Goal: Information Seeking & Learning: Learn about a topic

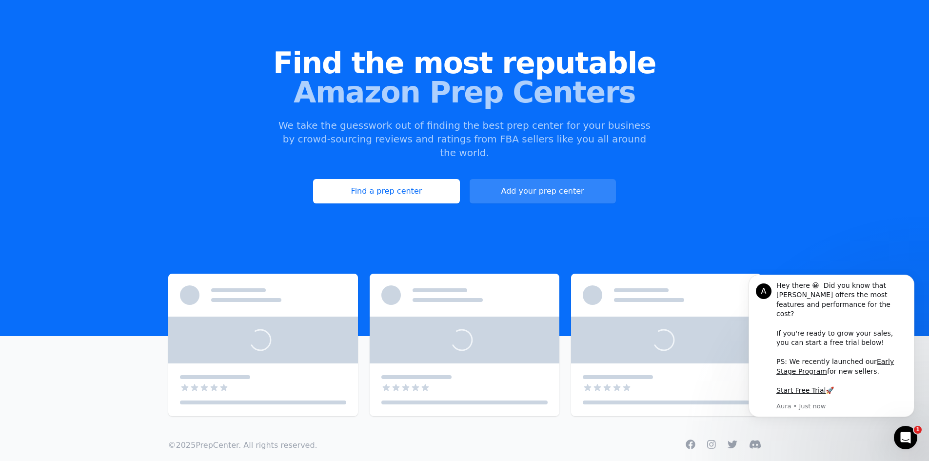
drag, startPoint x: 13, startPoint y: 272, endPoint x: 21, endPoint y: 272, distance: 8.8
click at [13, 273] on main "4 out of 5 stars 4 out of 5 stars 4 out of 5 stars Many more in our map! Explor…" at bounding box center [464, 344] width 929 height 142
click at [381, 179] on link "Find a prep center" at bounding box center [386, 191] width 146 height 24
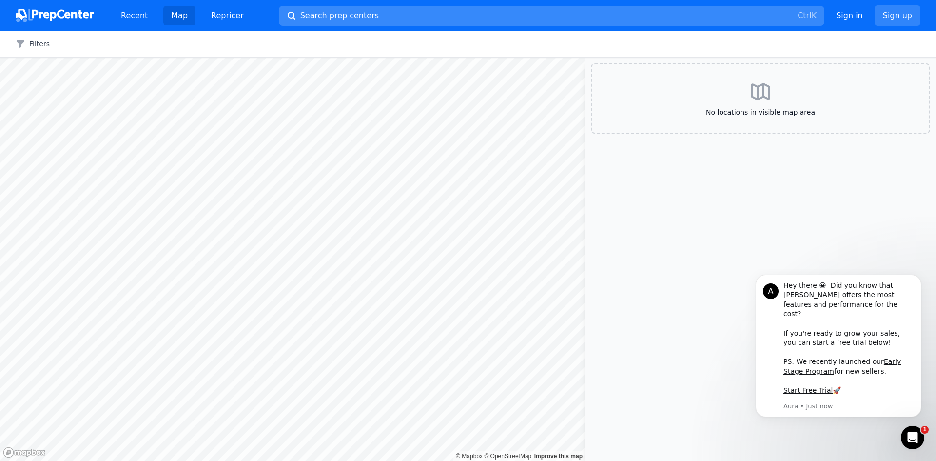
click at [389, 14] on button "Search prep centers Ctrl K" at bounding box center [551, 16] width 545 height 20
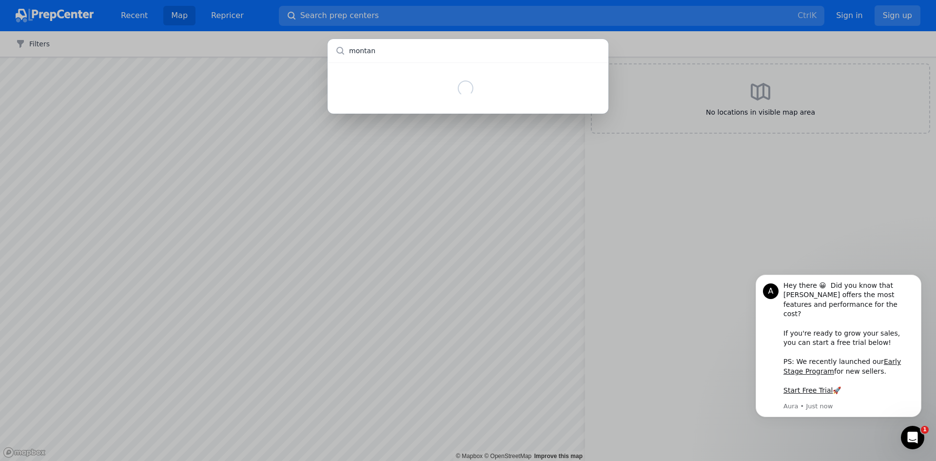
type input "[US_STATE]"
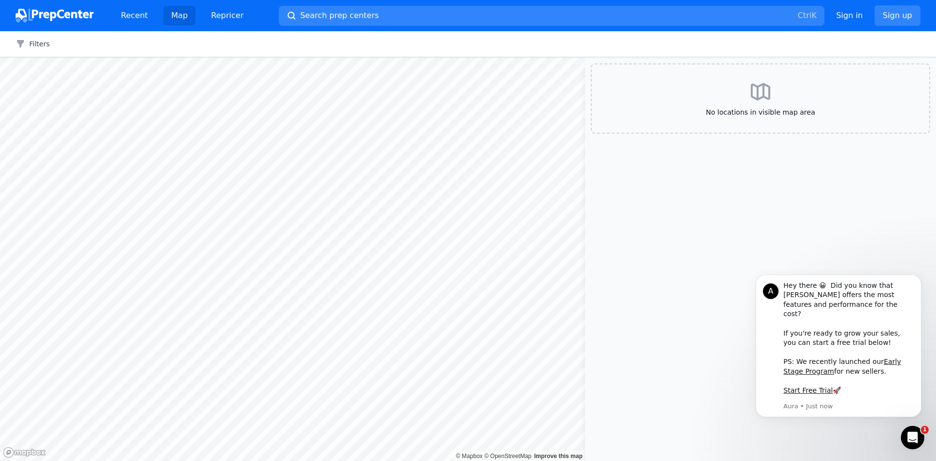
click at [773, 114] on span "No locations in visible map area" at bounding box center [760, 112] width 306 height 10
click at [792, 86] on div "No locations in visible map area" at bounding box center [760, 98] width 339 height 70
click at [743, 111] on span "No locations in visible map area" at bounding box center [760, 112] width 306 height 10
drag, startPoint x: 918, startPoint y: 285, endPoint x: 906, endPoint y: 284, distance: 12.3
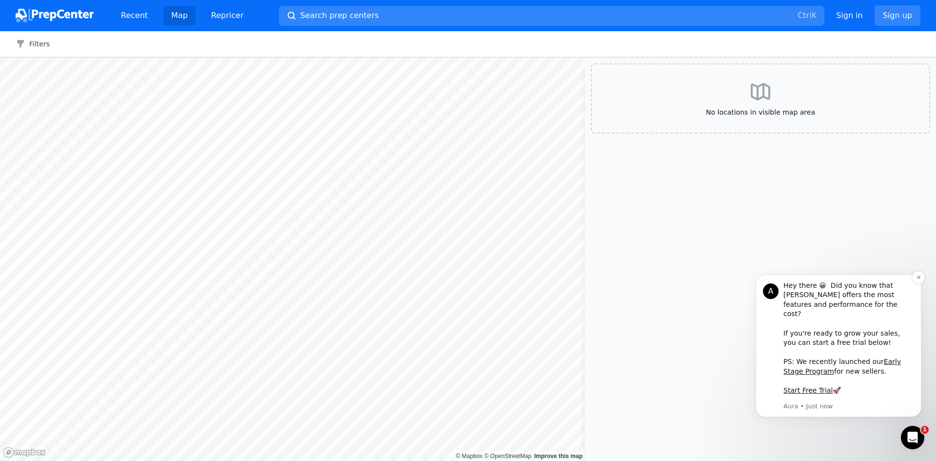
click at [906, 284] on div "A Hey there 😀 Did you know that Aura offers the most features and performance f…" at bounding box center [839, 345] width 166 height 142
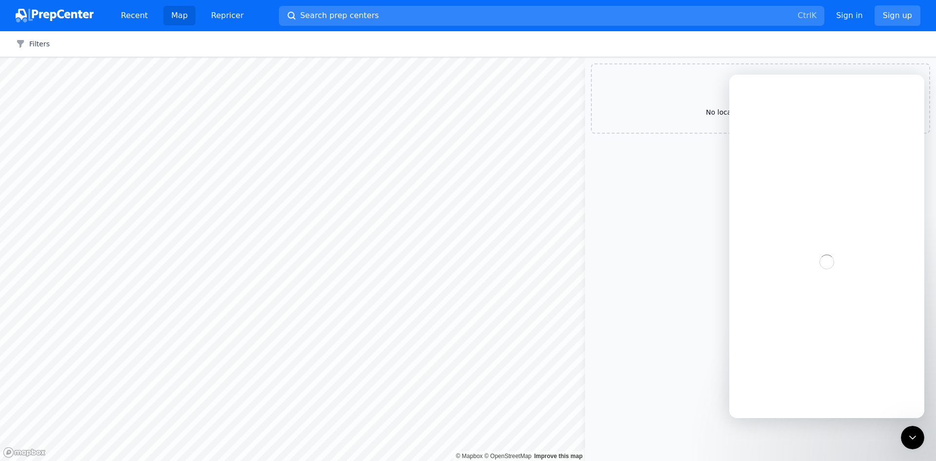
click at [167, 11] on link "Map" at bounding box center [179, 15] width 32 height 19
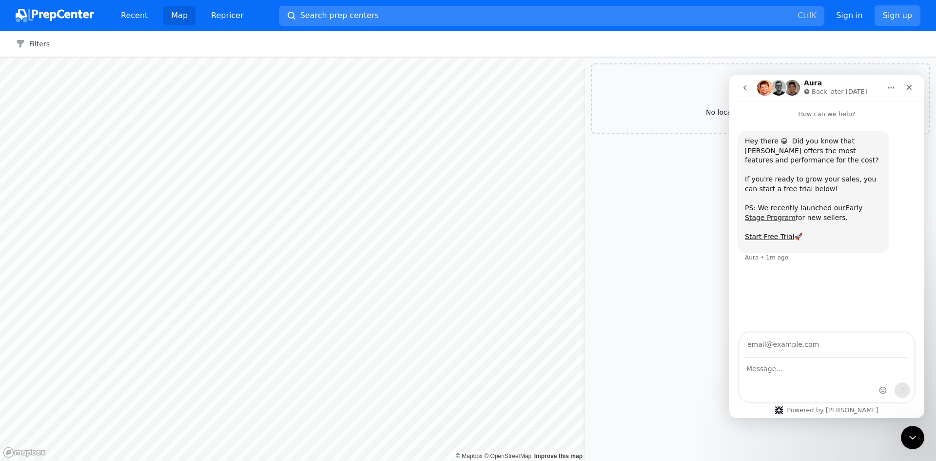
click at [40, 15] on img at bounding box center [55, 16] width 78 height 14
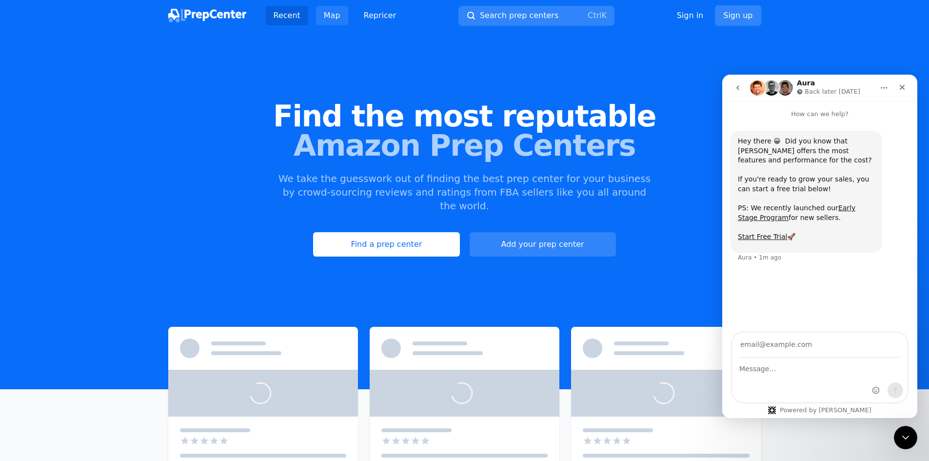
click at [335, 19] on link "Map" at bounding box center [332, 15] width 32 height 19
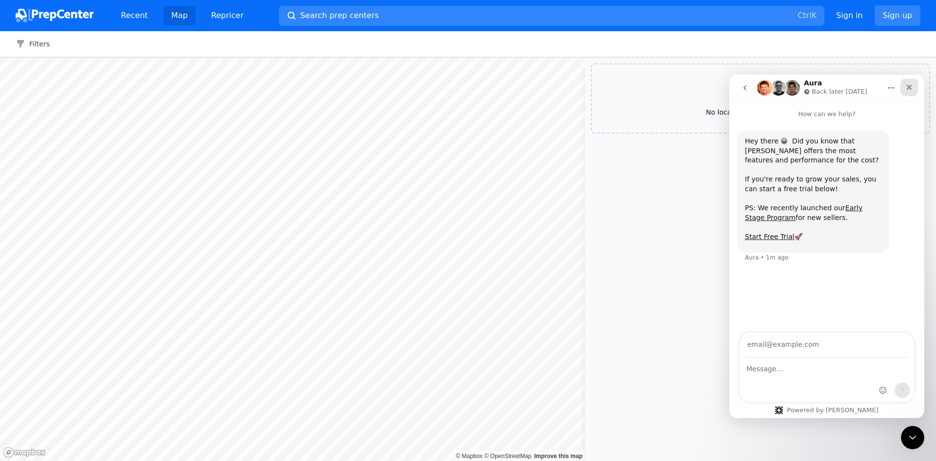
click at [908, 91] on icon "Close" at bounding box center [909, 87] width 8 height 8
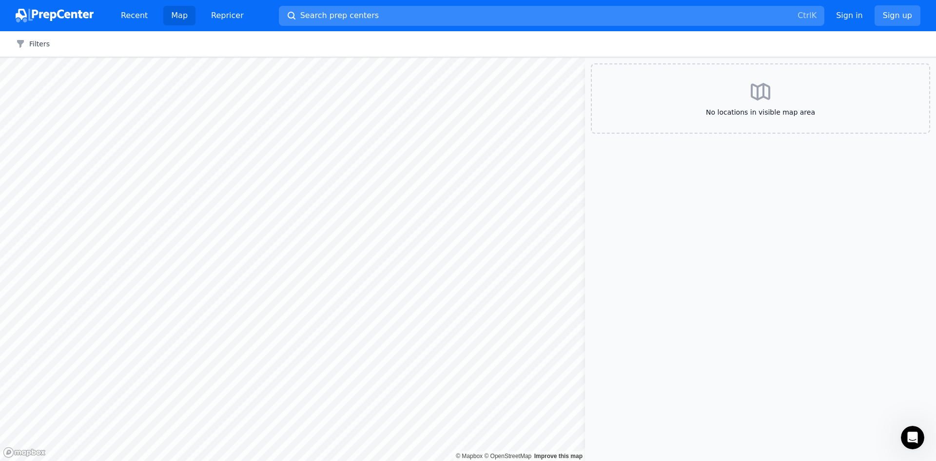
click at [383, 20] on button "Search prep centers Ctrl K" at bounding box center [551, 16] width 545 height 20
click at [744, 202] on div at bounding box center [468, 230] width 936 height 461
click at [743, 109] on span "No locations in visible map area" at bounding box center [760, 112] width 306 height 10
click at [19, 46] on icon "button" at bounding box center [21, 44] width 10 height 10
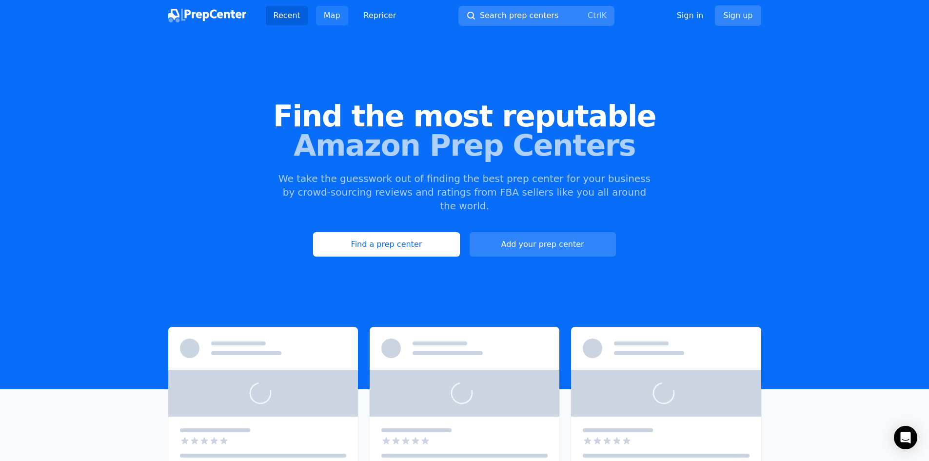
click at [323, 13] on link "Map" at bounding box center [332, 15] width 32 height 19
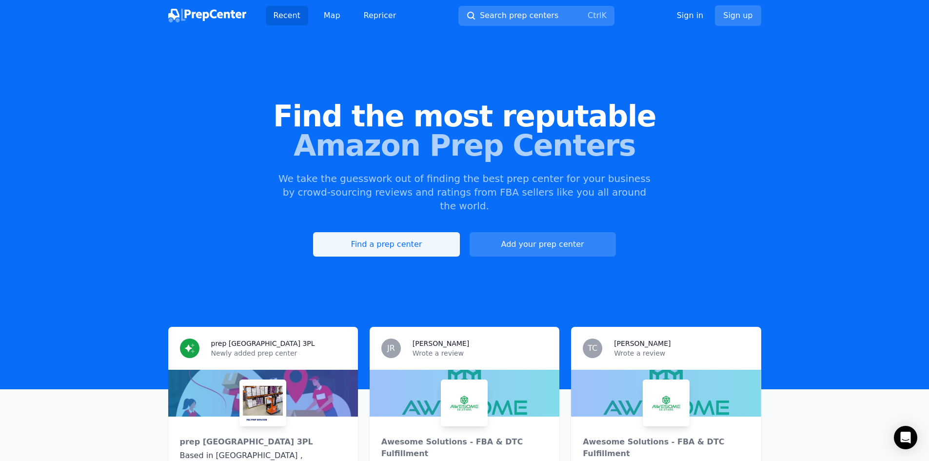
click at [360, 233] on link "Find a prep center" at bounding box center [386, 244] width 146 height 24
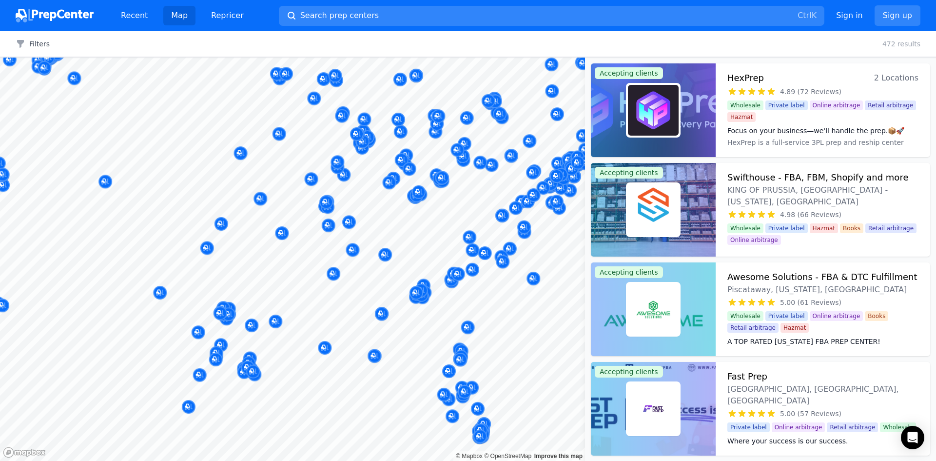
drag, startPoint x: 440, startPoint y: 216, endPoint x: 449, endPoint y: 215, distance: 9.3
click at [390, 251] on body "Recent Map Repricer Search prep centers Ctrl K Open main menu Sign in Sign up F…" at bounding box center [468, 230] width 936 height 461
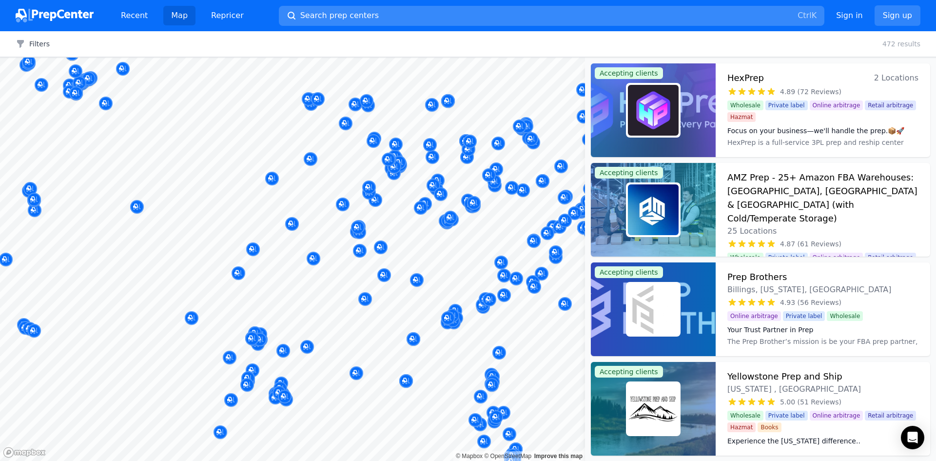
click at [363, 19] on button "Search prep centers Ctrl K" at bounding box center [551, 16] width 545 height 20
click at [840, 51] on div at bounding box center [468, 230] width 936 height 461
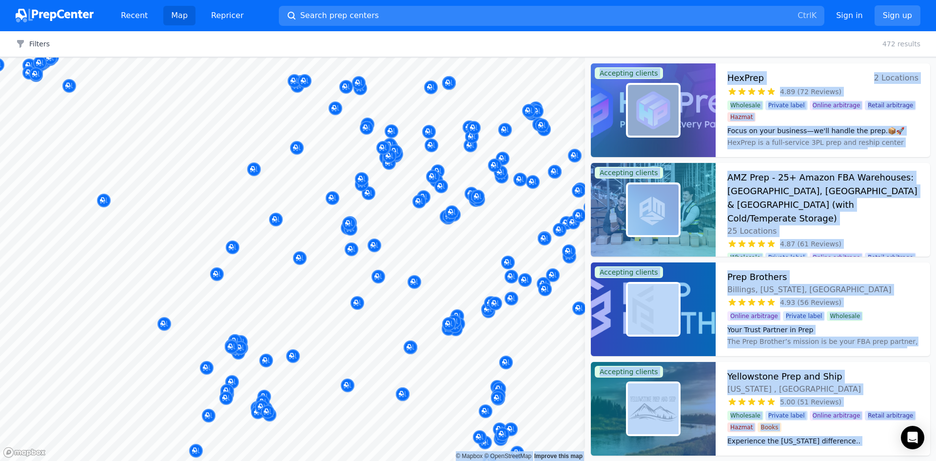
click at [371, 310] on body "Recent Map Repricer Search prep centers Ctrl K Open main menu Sign in Sign up F…" at bounding box center [468, 230] width 936 height 461
click at [403, 255] on div at bounding box center [480, 253] width 187 height 8
click at [919, 148] on div "HexPrep 2 Locations 4.89 (72 Reviews) Focus on your business—we'll handle the p…" at bounding box center [823, 110] width 214 height 94
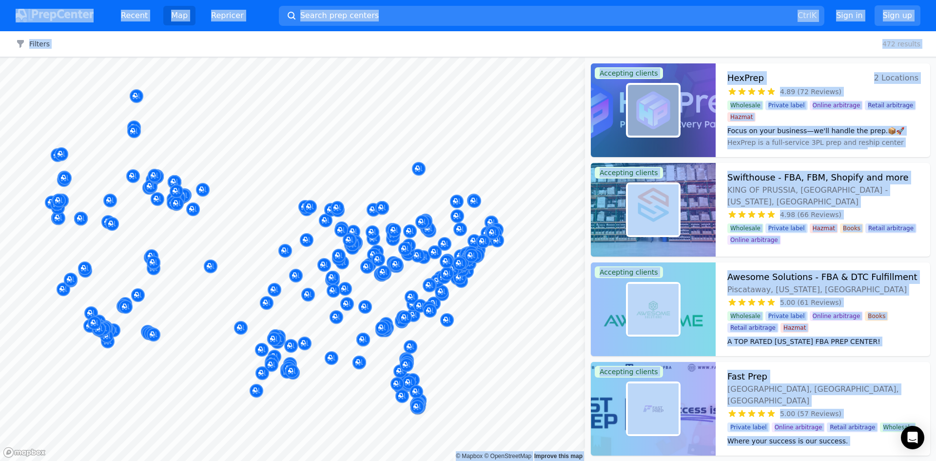
click at [429, 42] on div "Filters Clear all 472 results" at bounding box center [468, 44] width 936 height 26
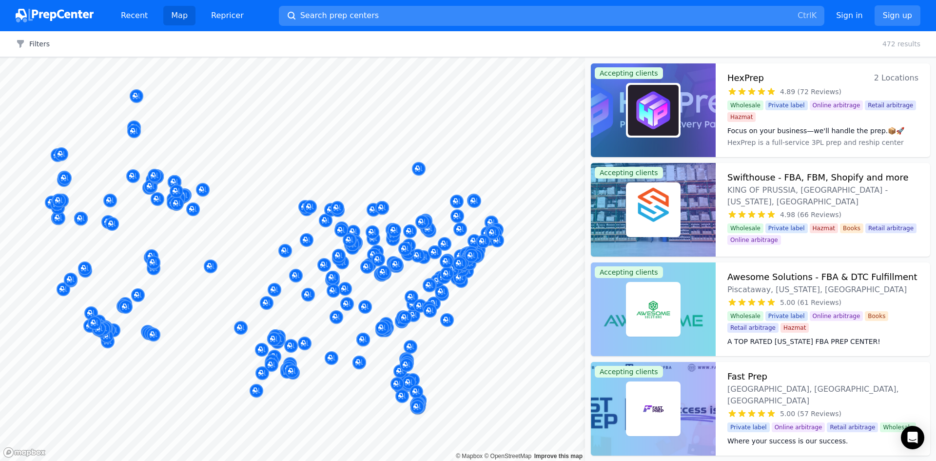
click at [409, 13] on button "Search prep centers Ctrl K" at bounding box center [551, 16] width 545 height 20
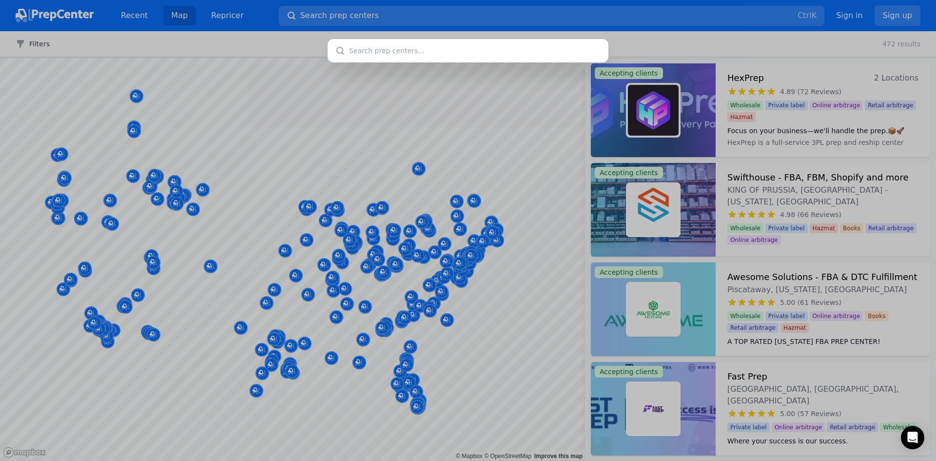
click at [400, 48] on input "text" at bounding box center [468, 50] width 281 height 23
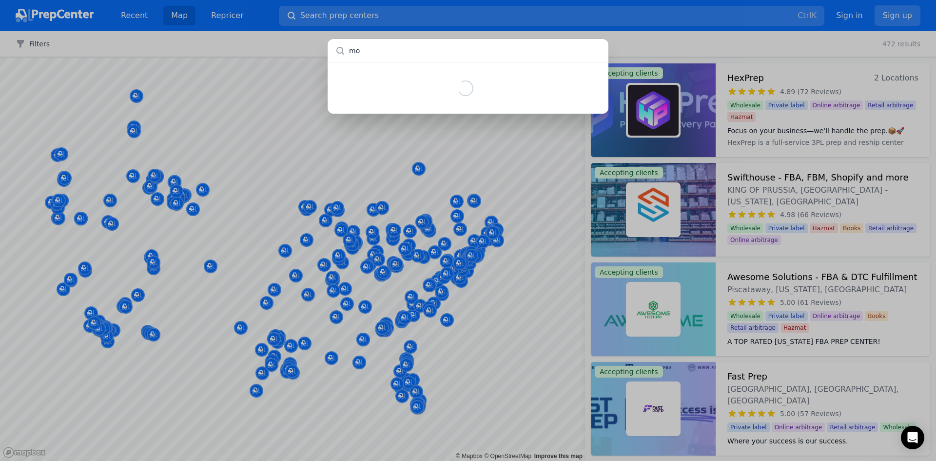
type input "m"
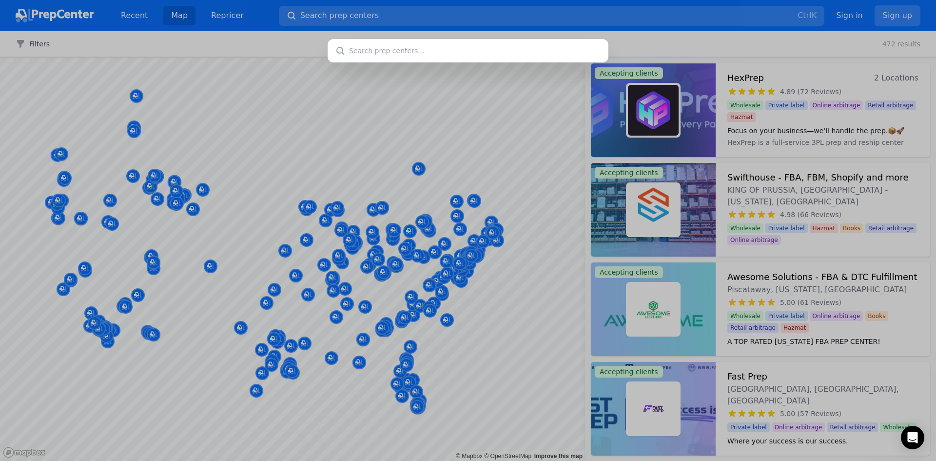
click at [509, 26] on div at bounding box center [468, 230] width 936 height 461
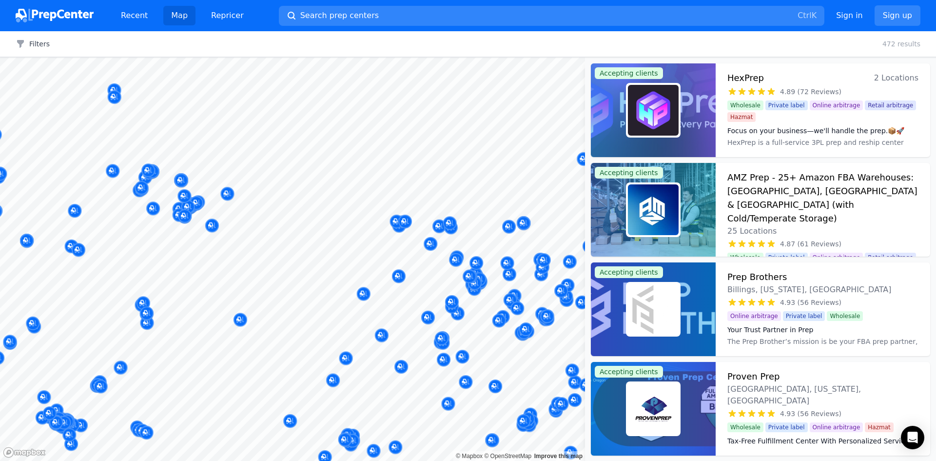
click at [310, 260] on body "Recent Map Repricer Search prep centers Ctrl K Open main menu Sign in Sign up F…" at bounding box center [468, 230] width 936 height 461
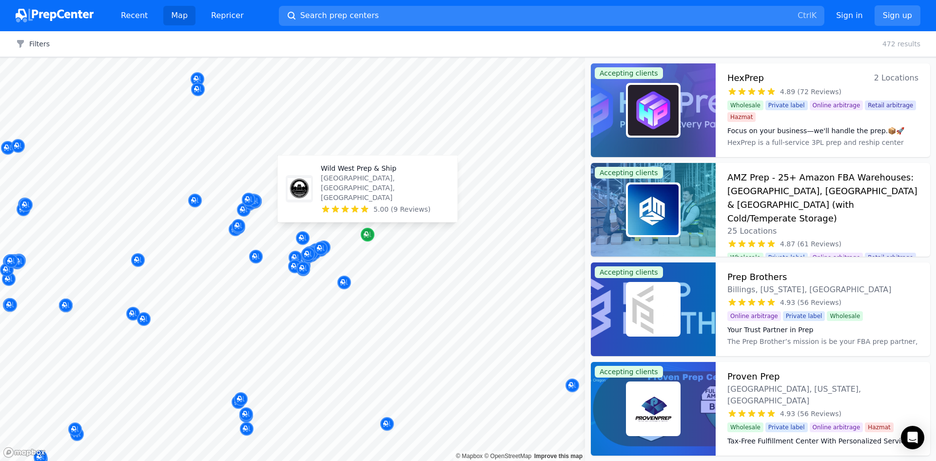
click at [367, 234] on icon "Map marker" at bounding box center [366, 234] width 5 height 5
